Goal: Communication & Community: Answer question/provide support

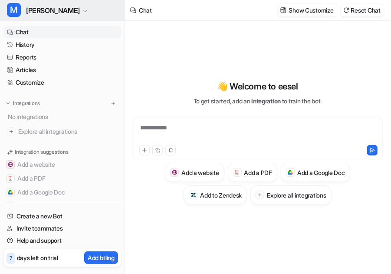
click at [49, 9] on span "[PERSON_NAME]" at bounding box center [53, 10] width 54 height 12
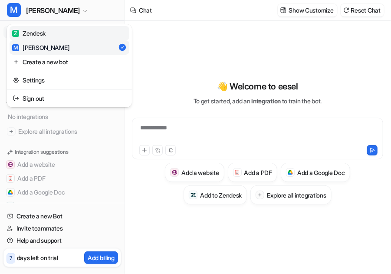
click at [46, 32] on div "Z Zendesk" at bounding box center [28, 33] width 33 height 9
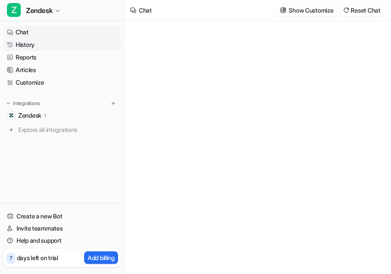
type textarea "**********"
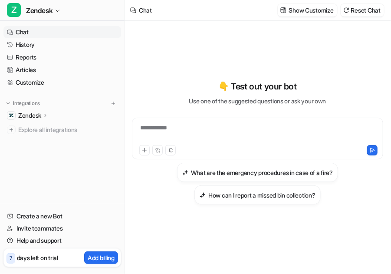
click at [206, 134] on div "**********" at bounding box center [257, 133] width 247 height 20
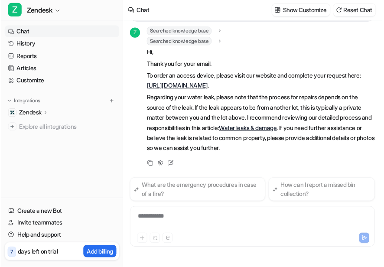
scroll to position [63, 0]
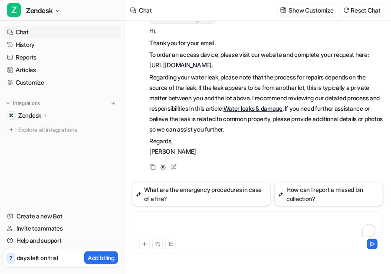
click at [164, 226] on div "To enrich screen reader interactions, please activate Accessibility in Grammarl…" at bounding box center [257, 227] width 247 height 20
click at [115, 102] on img at bounding box center [113, 103] width 6 height 6
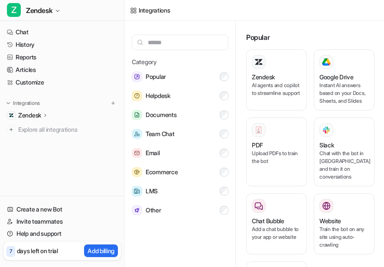
click at [49, 113] on icon at bounding box center [46, 115] width 6 height 7
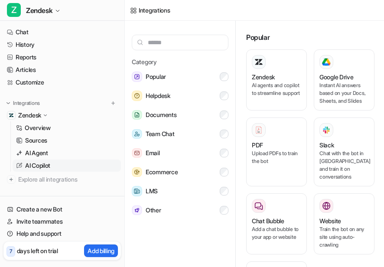
click at [41, 167] on p "AI Copilot" at bounding box center [37, 165] width 25 height 9
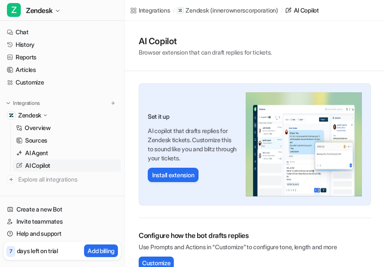
scroll to position [14, 0]
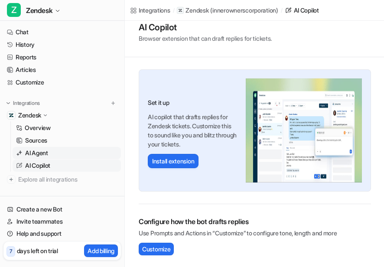
click at [39, 155] on p "AI Agent" at bounding box center [36, 153] width 23 height 9
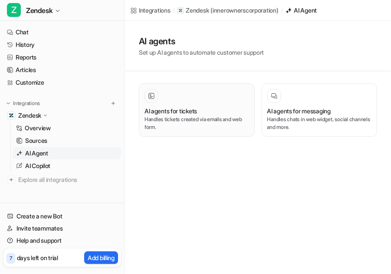
click at [178, 117] on p "Handles tickets created via emails and web form." at bounding box center [196, 123] width 105 height 16
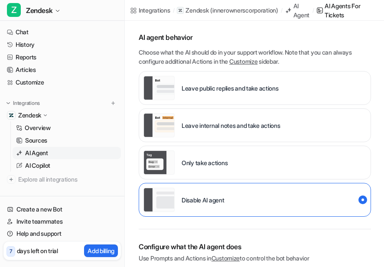
scroll to position [139, 0]
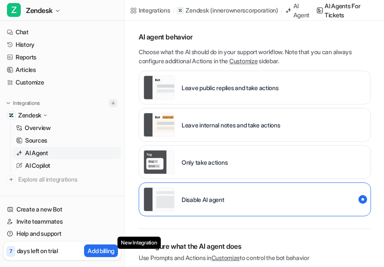
click at [110, 104] on img at bounding box center [113, 103] width 6 height 6
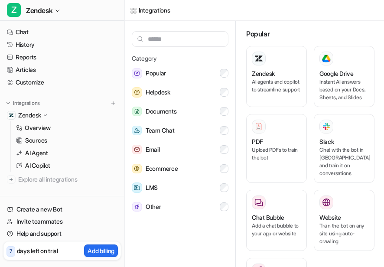
scroll to position [10, 0]
click at [193, 108] on button "Documents" at bounding box center [180, 111] width 97 height 17
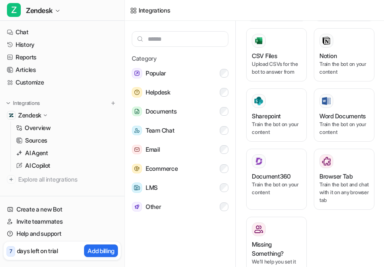
scroll to position [95, 0]
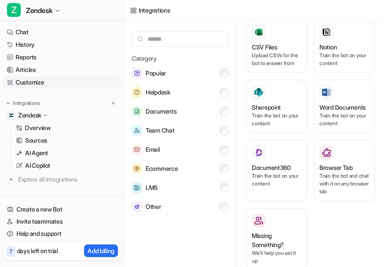
click at [35, 80] on link "Customize" at bounding box center [62, 82] width 118 height 12
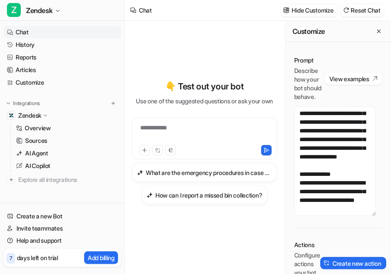
scroll to position [167, 0]
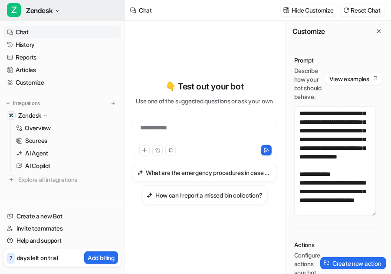
click at [52, 6] on span "Zendesk" at bounding box center [39, 10] width 26 height 12
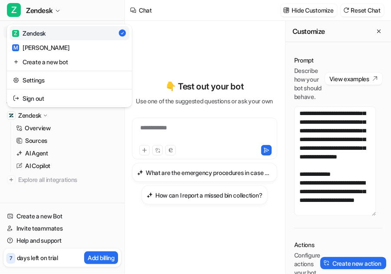
click at [146, 128] on div "**********" at bounding box center [195, 137] width 391 height 274
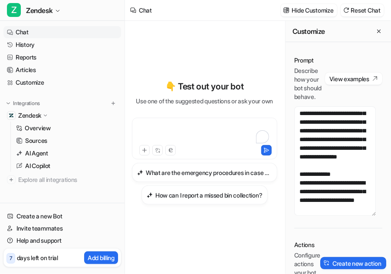
click at [159, 134] on div "To enrich screen reader interactions, please activate Accessibility in Grammarl…" at bounding box center [204, 133] width 141 height 20
click at [180, 200] on h3 "How can I report a missed bin collection?" at bounding box center [208, 194] width 107 height 9
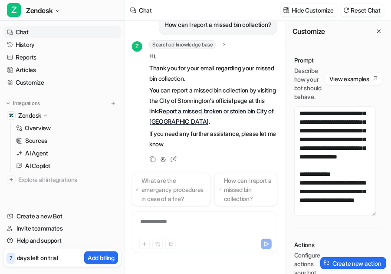
scroll to position [50, 0]
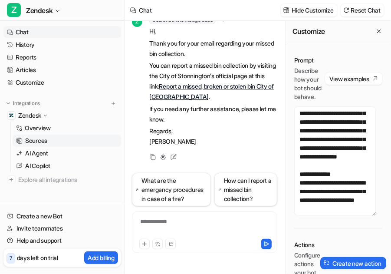
click at [49, 145] on link "Sources" at bounding box center [67, 140] width 108 height 12
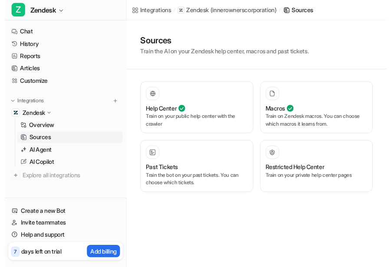
scroll to position [7, 0]
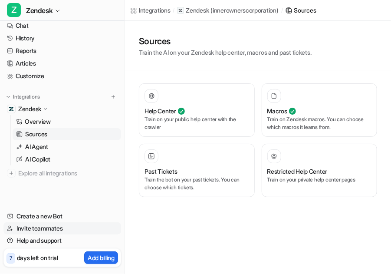
click at [46, 227] on link "Invite teammates" at bounding box center [62, 228] width 118 height 12
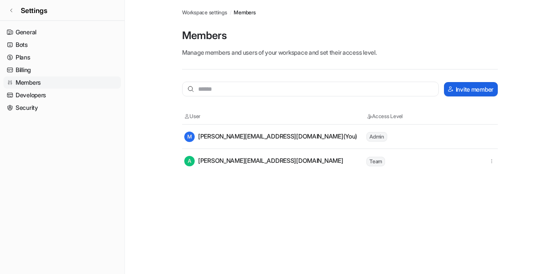
click at [390, 87] on button "Invite member" at bounding box center [471, 89] width 54 height 14
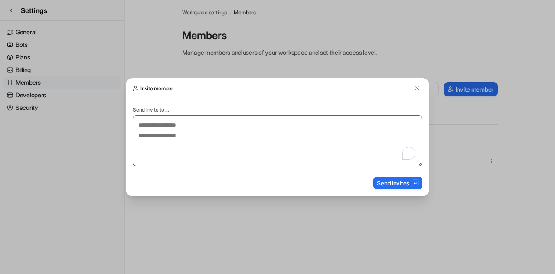
click at [197, 130] on textarea "To enrich screen reader interactions, please activate Accessibility in Grammarl…" at bounding box center [278, 140] width 290 height 51
type textarea "**********"
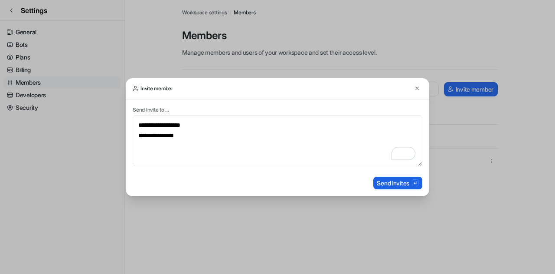
click at [390, 183] on button "Send Invites" at bounding box center [397, 183] width 49 height 13
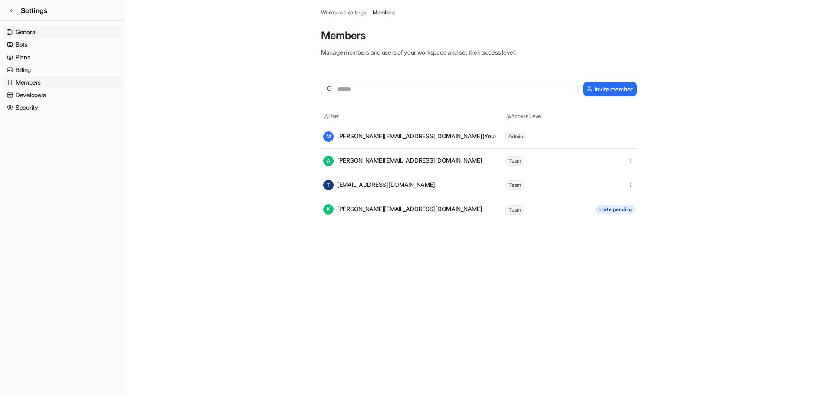
click at [33, 33] on link "General" at bounding box center [62, 32] width 118 height 12
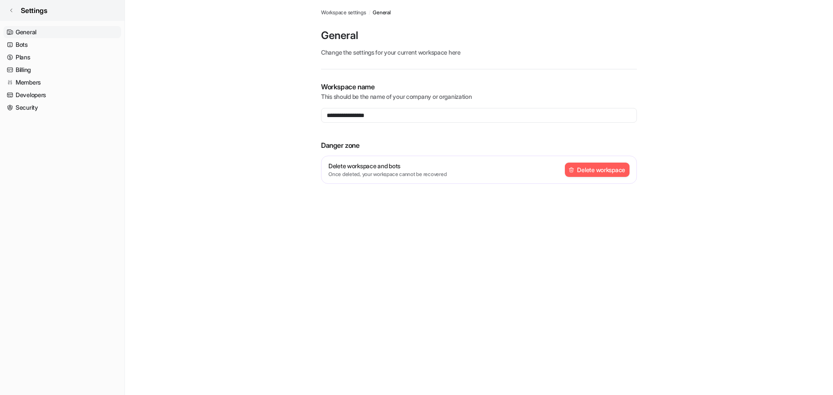
click at [31, 13] on span "Settings" at bounding box center [34, 10] width 26 height 10
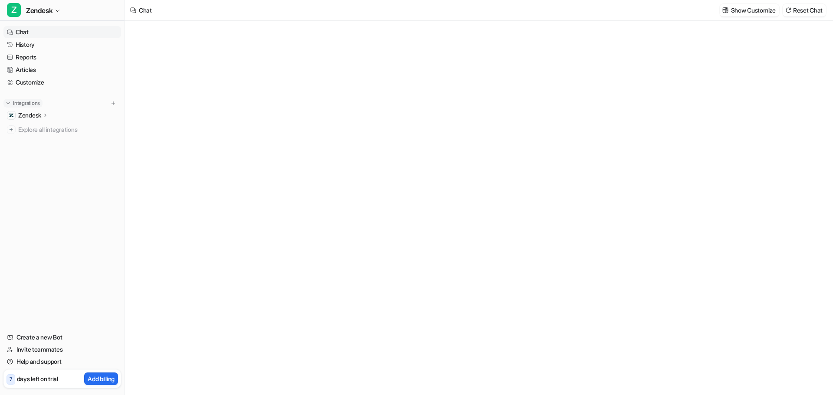
type textarea "**********"
click at [380, 218] on div at bounding box center [479, 216] width 254 height 20
paste div "To enrich screen reader interactions, please activate Accessibility in Grammarl…"
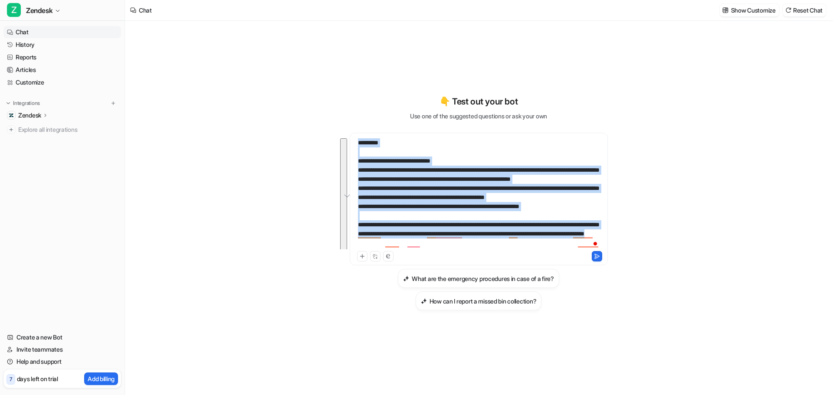
drag, startPoint x: 464, startPoint y: 248, endPoint x: 358, endPoint y: 142, distance: 149.4
click at [358, 142] on div "**********" at bounding box center [479, 193] width 254 height 111
click at [389, 254] on icon at bounding box center [388, 256] width 4 height 4
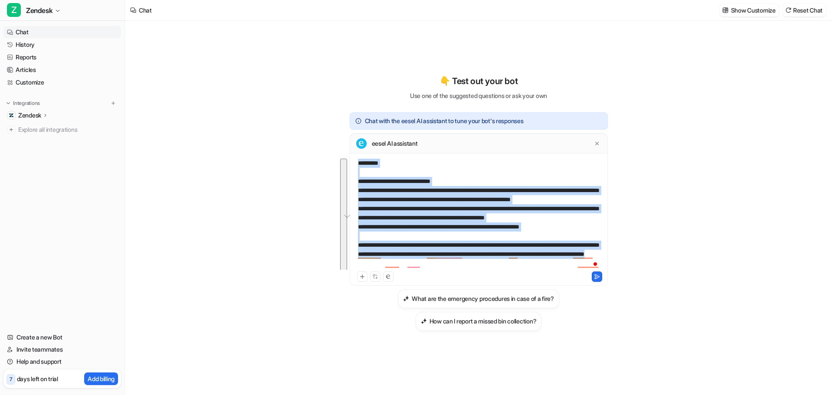
click at [359, 163] on div "**********" at bounding box center [479, 214] width 254 height 111
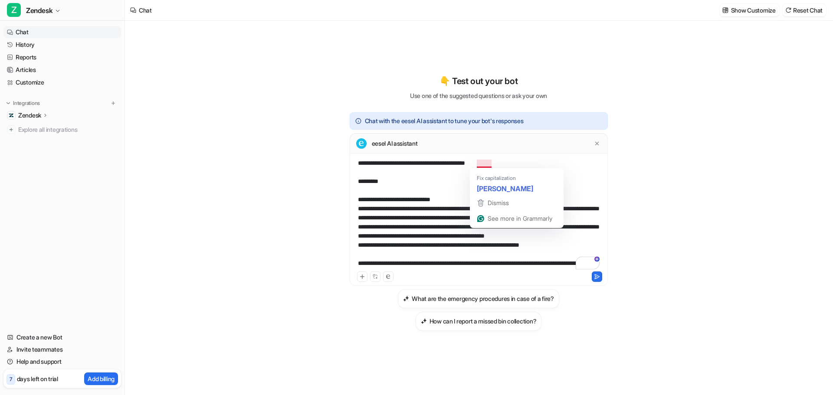
click at [475, 164] on div "**********" at bounding box center [479, 214] width 254 height 111
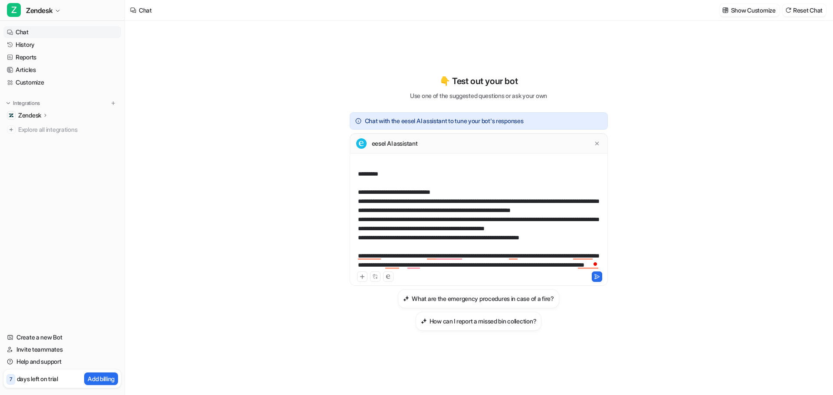
scroll to position [26, 0]
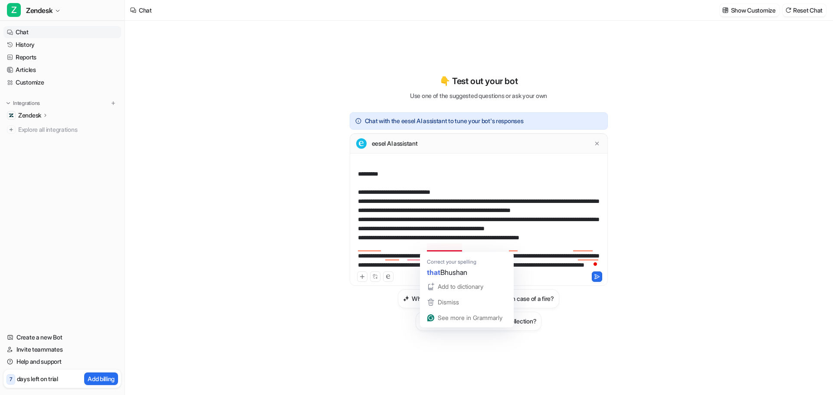
click at [551, 263] on div "**********" at bounding box center [479, 214] width 254 height 111
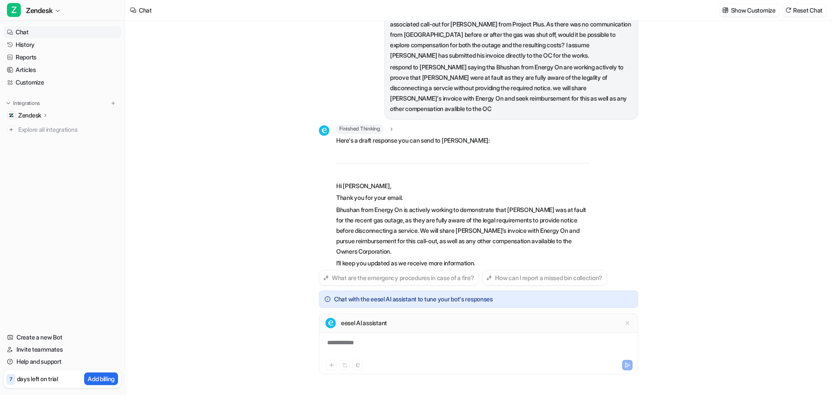
scroll to position [85, 0]
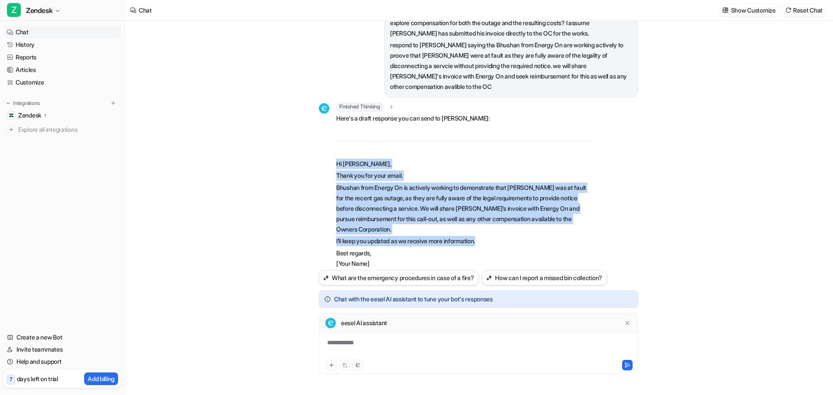
drag, startPoint x: 337, startPoint y: 151, endPoint x: 518, endPoint y: 236, distance: 200.3
click at [518, 236] on span "Here's a draft response you can send to Julian: Hi Julian, Thank you for your e…" at bounding box center [463, 191] width 254 height 156
copy span "Hi Julian, Thank you for your email. Bhushan from Energy On is actively working…"
